Goal: Task Accomplishment & Management: Use online tool/utility

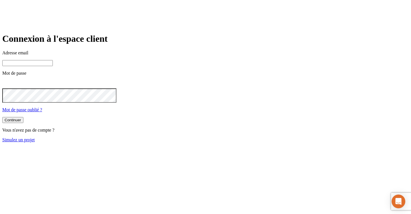
click at [206, 88] on div "Adresse email Mot de passe Mot de passe oublié ?" at bounding box center [205, 81] width 407 height 62
click at [53, 66] on input at bounding box center [27, 63] width 51 height 6
paste input "james.bond+7422@nalo.fr"
type input "james.bond+7422@nalo.fr"
click at [298, 142] on main "Connexion à l'espace client Adresse email james.bond+7422@nalo.fr Mot de passe …" at bounding box center [205, 87] width 407 height 109
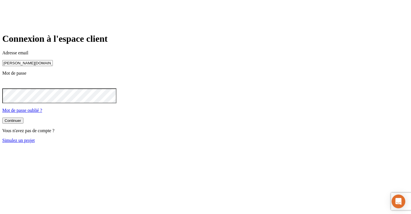
click at [21, 123] on div "Continuer" at bounding box center [13, 120] width 17 height 4
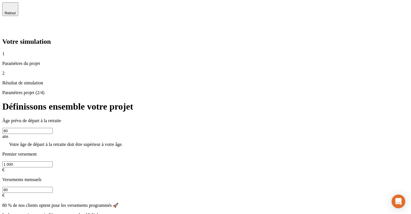
click at [53, 128] on input "80" at bounding box center [27, 131] width 51 height 6
type input "8"
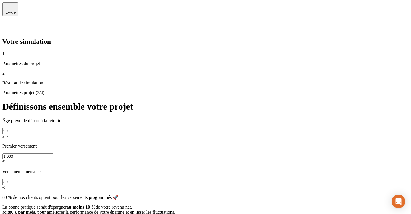
type input "90"
click at [16, 11] on span "Retour" at bounding box center [10, 13] width 11 height 4
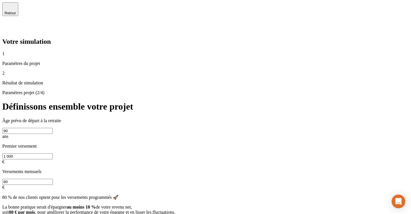
click at [16, 11] on span "Retour" at bounding box center [10, 13] width 11 height 4
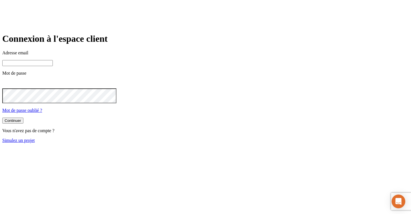
click at [53, 66] on input at bounding box center [27, 63] width 51 height 6
paste input "[PERSON_NAME][DOMAIN_NAME][EMAIL_ADDRESS][DOMAIN_NAME]"
type input "[PERSON_NAME][DOMAIN_NAME][EMAIL_ADDRESS][DOMAIN_NAME]"
click at [23, 123] on button "Continuer" at bounding box center [12, 120] width 21 height 6
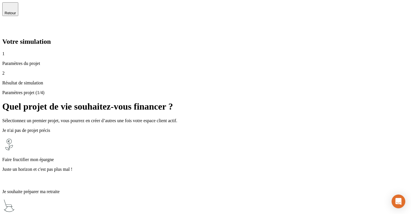
click at [177, 157] on p "Faire fructifier mon épargne" at bounding box center [205, 159] width 407 height 5
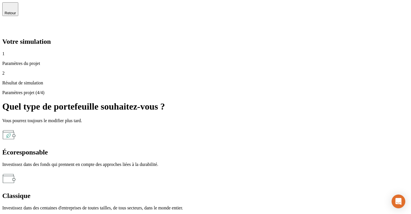
click at [222, 148] on div "Écoresponsable" at bounding box center [205, 152] width 407 height 8
click at [236, 162] on p "Investissez dans des fonds qui prennent en compte des approches liées à la dura…" at bounding box center [205, 164] width 407 height 5
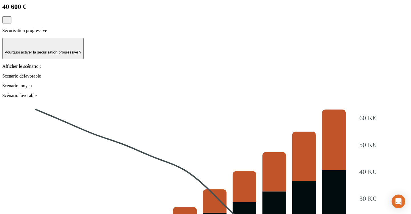
scroll to position [91, 0]
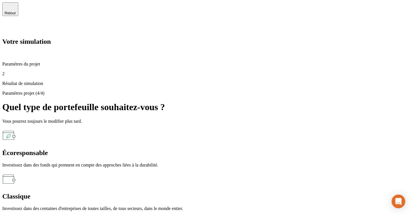
click at [16, 11] on span "Retour" at bounding box center [10, 13] width 11 height 4
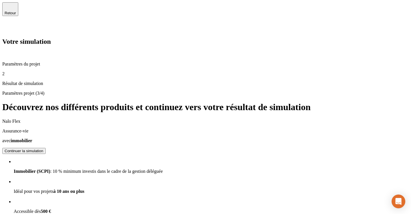
click at [16, 11] on span "Retour" at bounding box center [10, 13] width 11 height 4
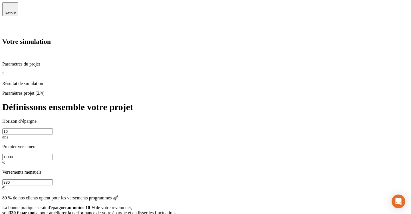
click at [16, 11] on span "Retour" at bounding box center [10, 13] width 11 height 4
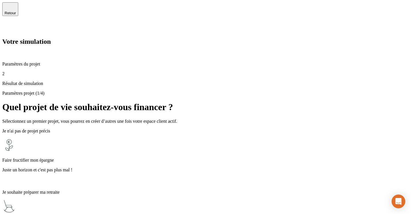
click at [16, 11] on span "Retour" at bounding box center [10, 13] width 11 height 4
click at [8, 25] on icon at bounding box center [6, 27] width 4 height 4
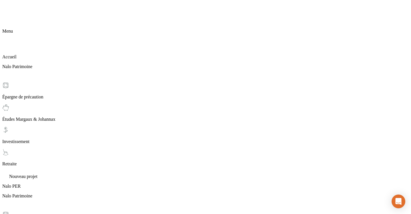
scroll to position [17, 0]
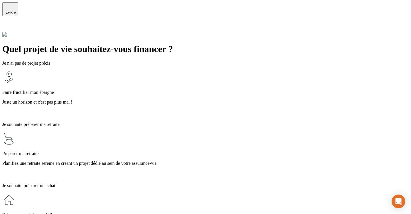
click at [159, 99] on p "Juste un horizon et c'est pas plus mal !" at bounding box center [205, 101] width 407 height 5
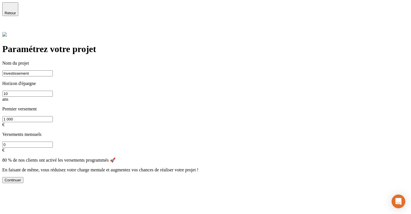
click at [23, 177] on button "Continuer" at bounding box center [12, 180] width 21 height 6
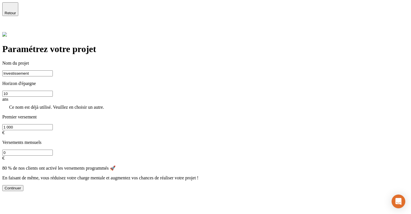
click at [53, 70] on input "Investissement" at bounding box center [27, 73] width 51 height 6
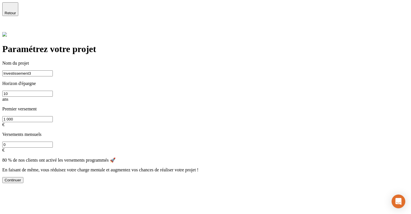
type input "Investissement3"
click at [23, 177] on button "Continuer" at bounding box center [12, 180] width 21 height 6
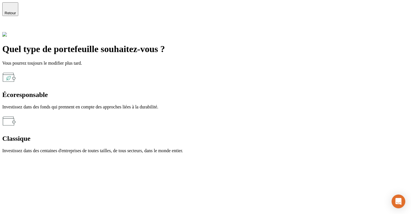
click at [184, 91] on div "Écoresponsable" at bounding box center [205, 95] width 407 height 8
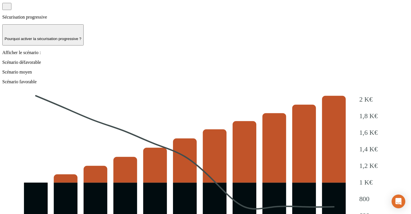
scroll to position [485, 0]
